Goal: Find specific page/section: Find specific page/section

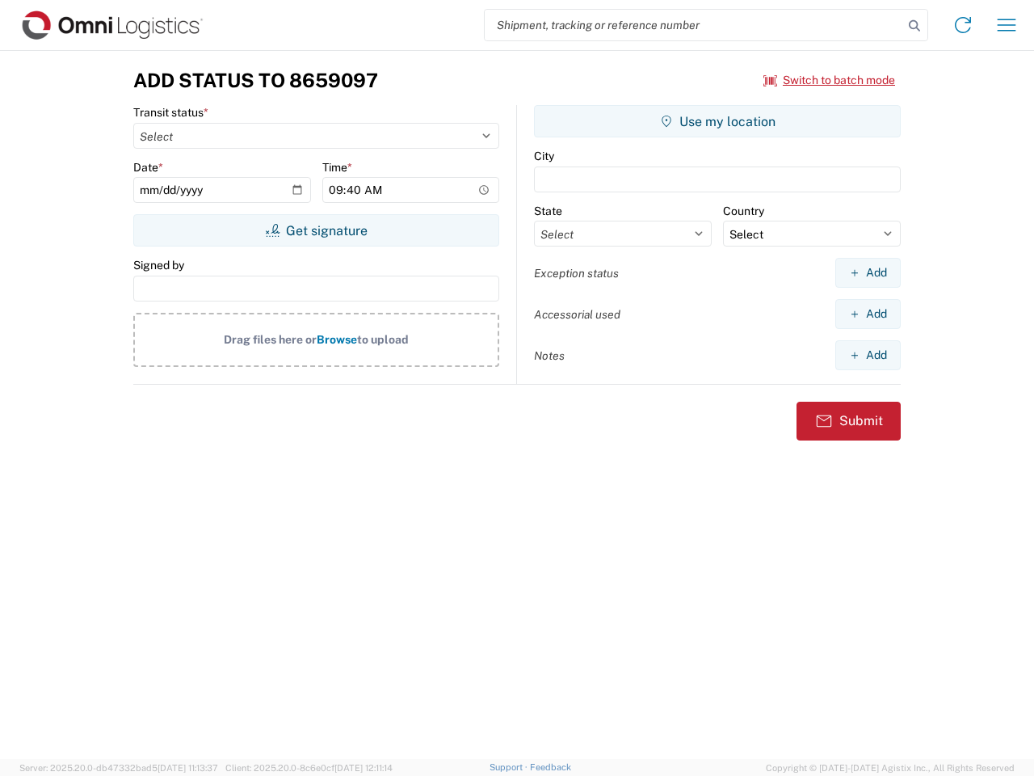
click at [694, 25] on input "search" at bounding box center [694, 25] width 418 height 31
click at [914, 26] on icon at bounding box center [914, 26] width 23 height 23
click at [963, 25] on icon at bounding box center [963, 25] width 26 height 26
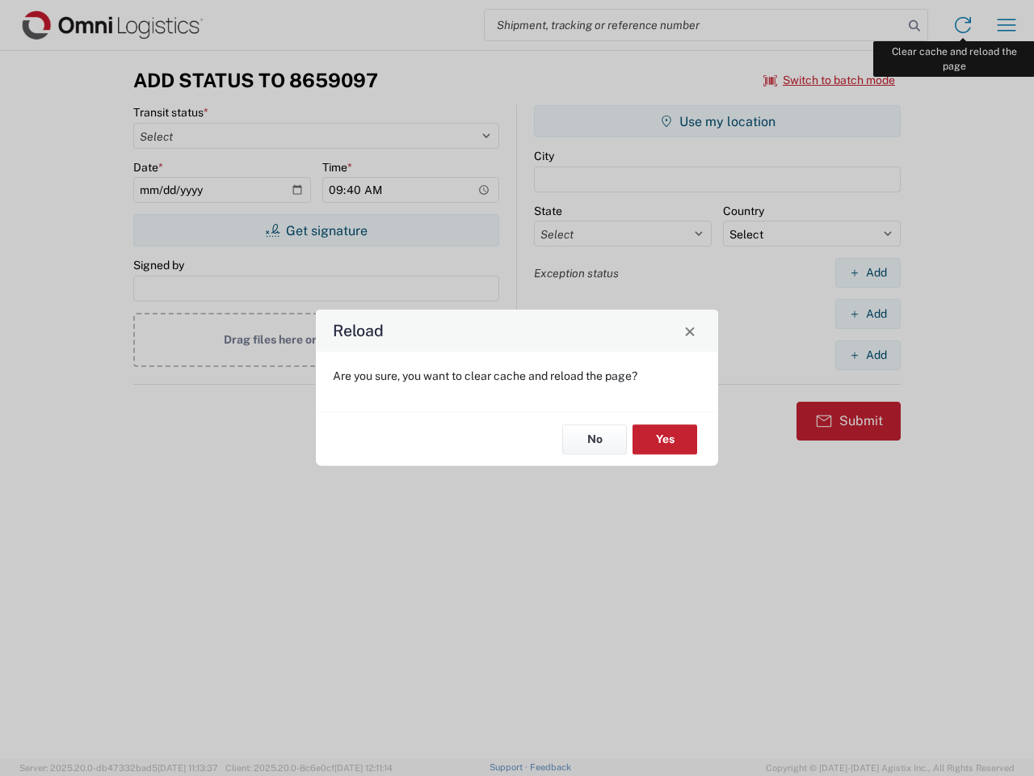
click at [1007, 25] on div "Reload Are you sure, you want to clear cache and reload the page? No Yes" at bounding box center [517, 388] width 1034 height 776
click at [830, 80] on div "Reload Are you sure, you want to clear cache and reload the page? No Yes" at bounding box center [517, 388] width 1034 height 776
click at [316, 230] on div "Reload Are you sure, you want to clear cache and reload the page? No Yes" at bounding box center [517, 388] width 1034 height 776
click at [717, 121] on div "Reload Are you sure, you want to clear cache and reload the page? No Yes" at bounding box center [517, 388] width 1034 height 776
click at [868, 272] on div "Reload Are you sure, you want to clear cache and reload the page? No Yes" at bounding box center [517, 388] width 1034 height 776
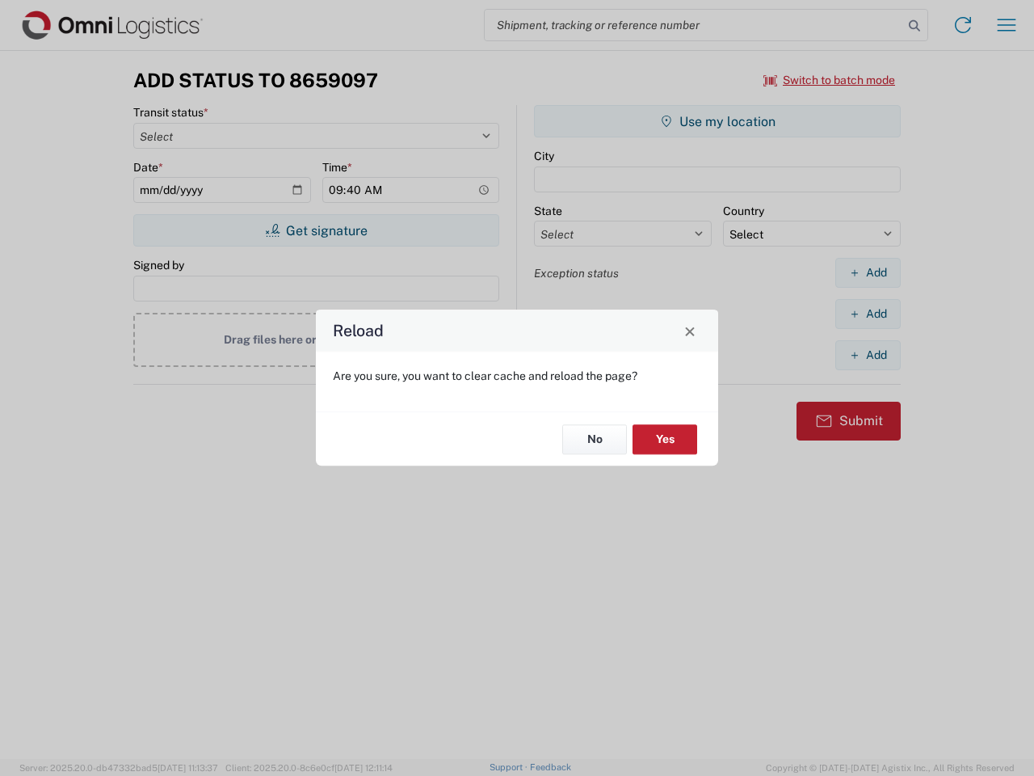
click at [868, 313] on div "Reload Are you sure, you want to clear cache and reload the page? No Yes" at bounding box center [517, 388] width 1034 height 776
click at [868, 355] on div "Reload Are you sure, you want to clear cache and reload the page? No Yes" at bounding box center [517, 388] width 1034 height 776
